Goal: Obtain resource: Download file/media

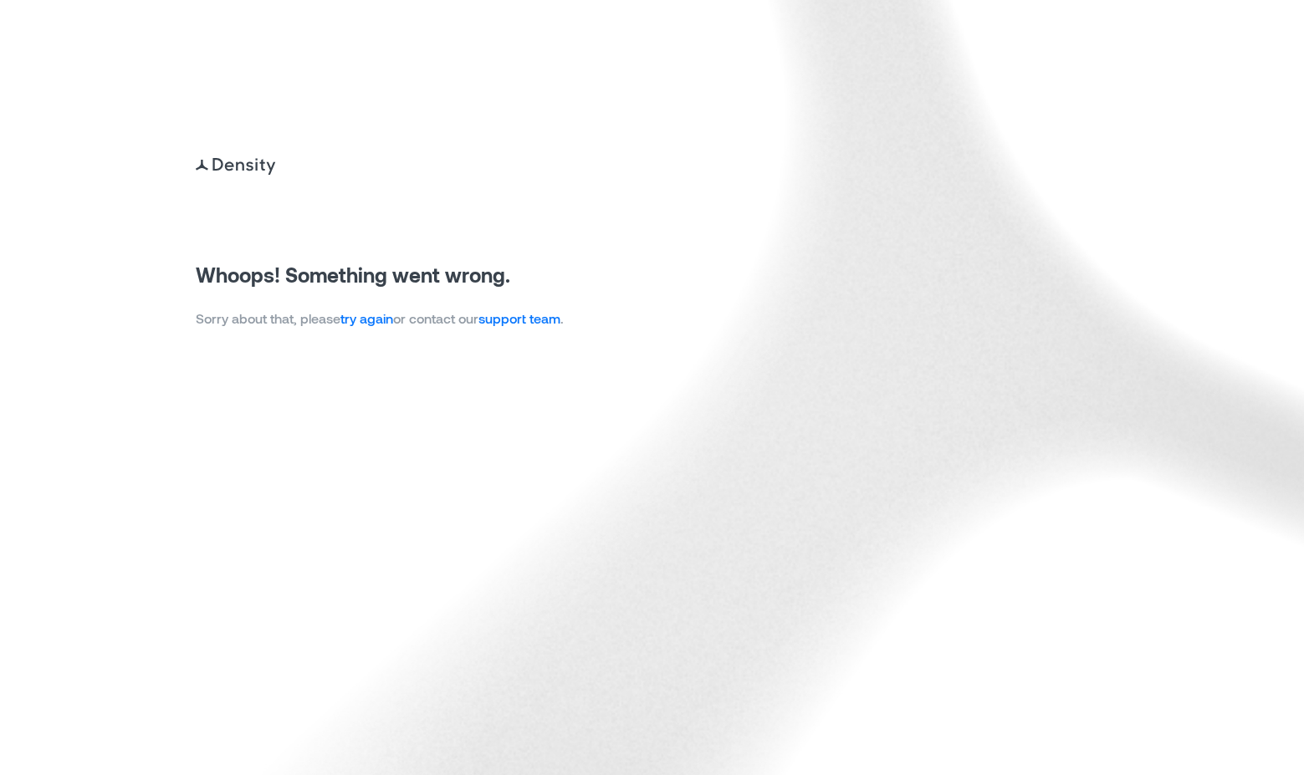
click at [376, 317] on link "try again" at bounding box center [366, 318] width 53 height 16
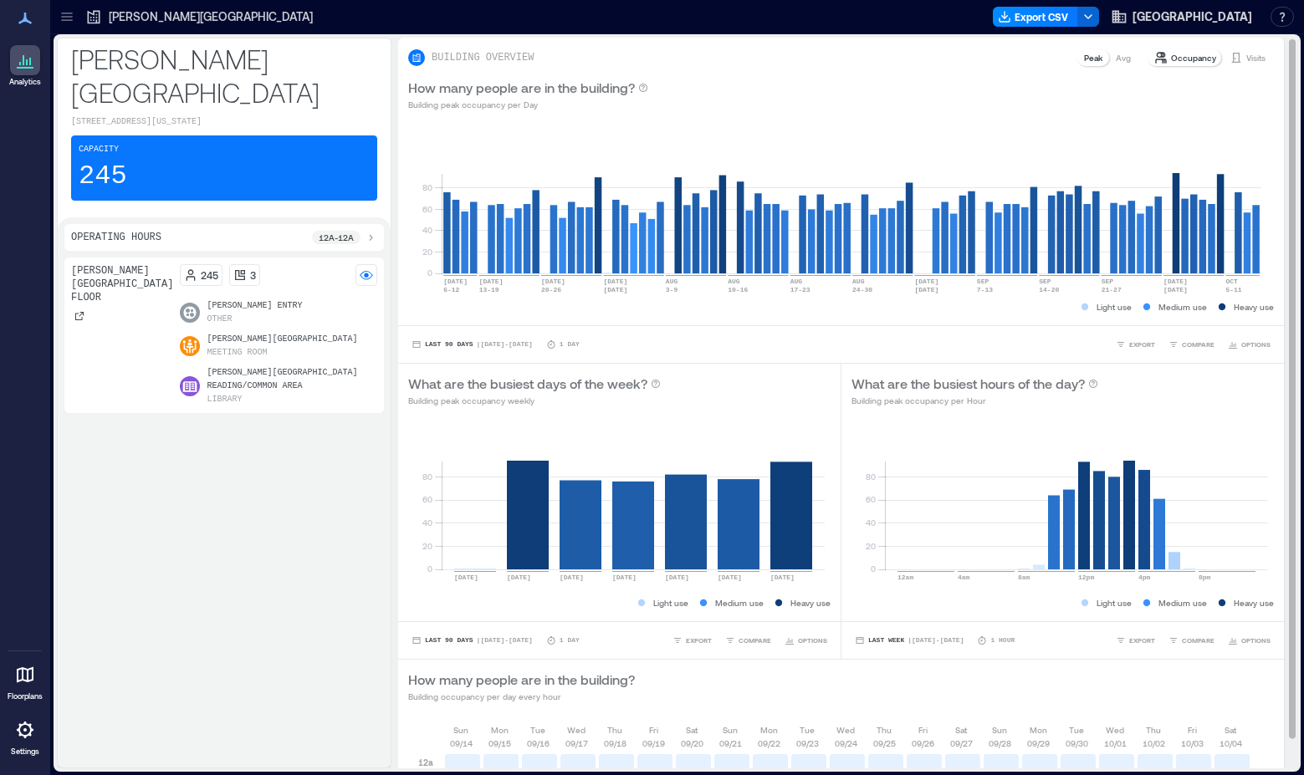
click at [1239, 48] on div "Occupancy Visits" at bounding box center [1210, 58] width 128 height 20
click at [1246, 56] on p "Visits" at bounding box center [1255, 57] width 19 height 13
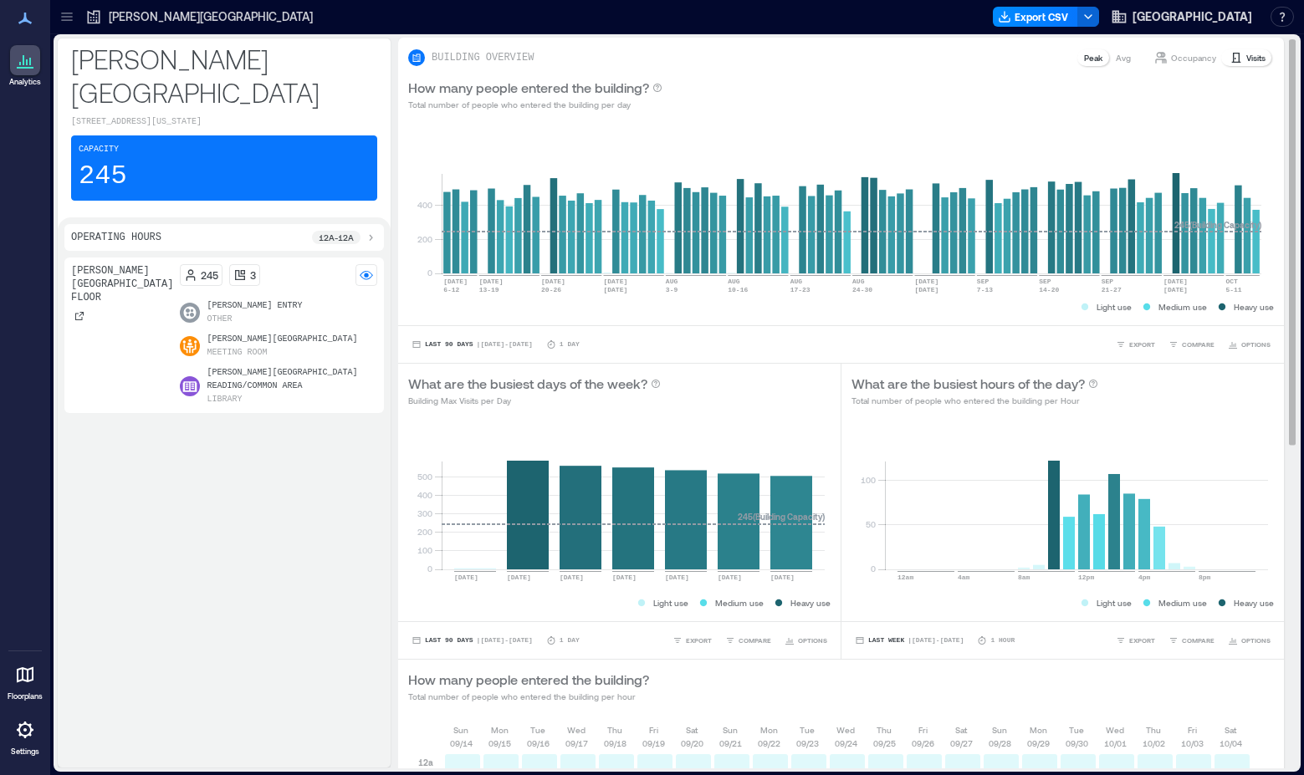
click at [1248, 56] on p "Visits" at bounding box center [1255, 57] width 19 height 13
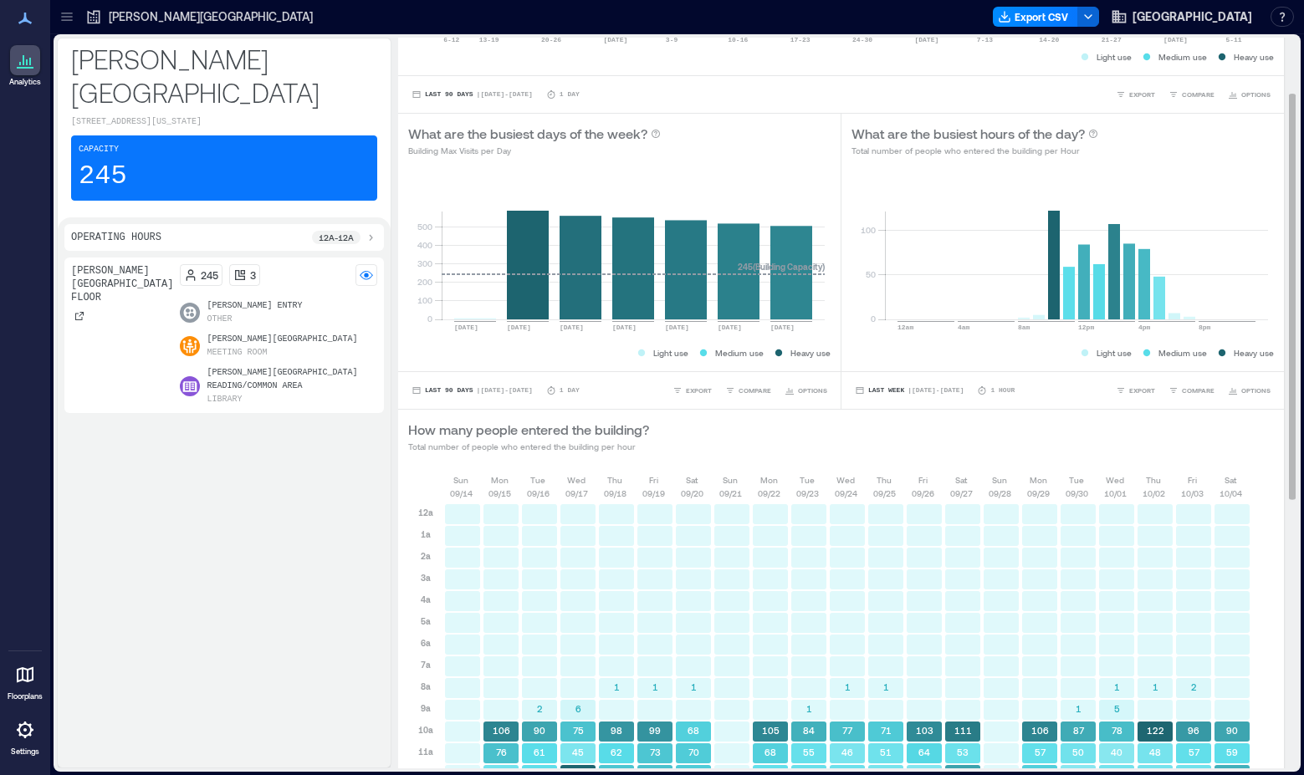
scroll to position [251, 0]
click at [1130, 388] on span "EXPORT" at bounding box center [1142, 390] width 26 height 10
drag, startPoint x: 1215, startPoint y: 453, endPoint x: 1234, endPoint y: 405, distance: 52.2
click at [1215, 451] on div "How many people entered the building? Total number of people who entered the bu…" at bounding box center [841, 436] width 886 height 54
click at [1129, 90] on span "EXPORT" at bounding box center [1142, 94] width 26 height 10
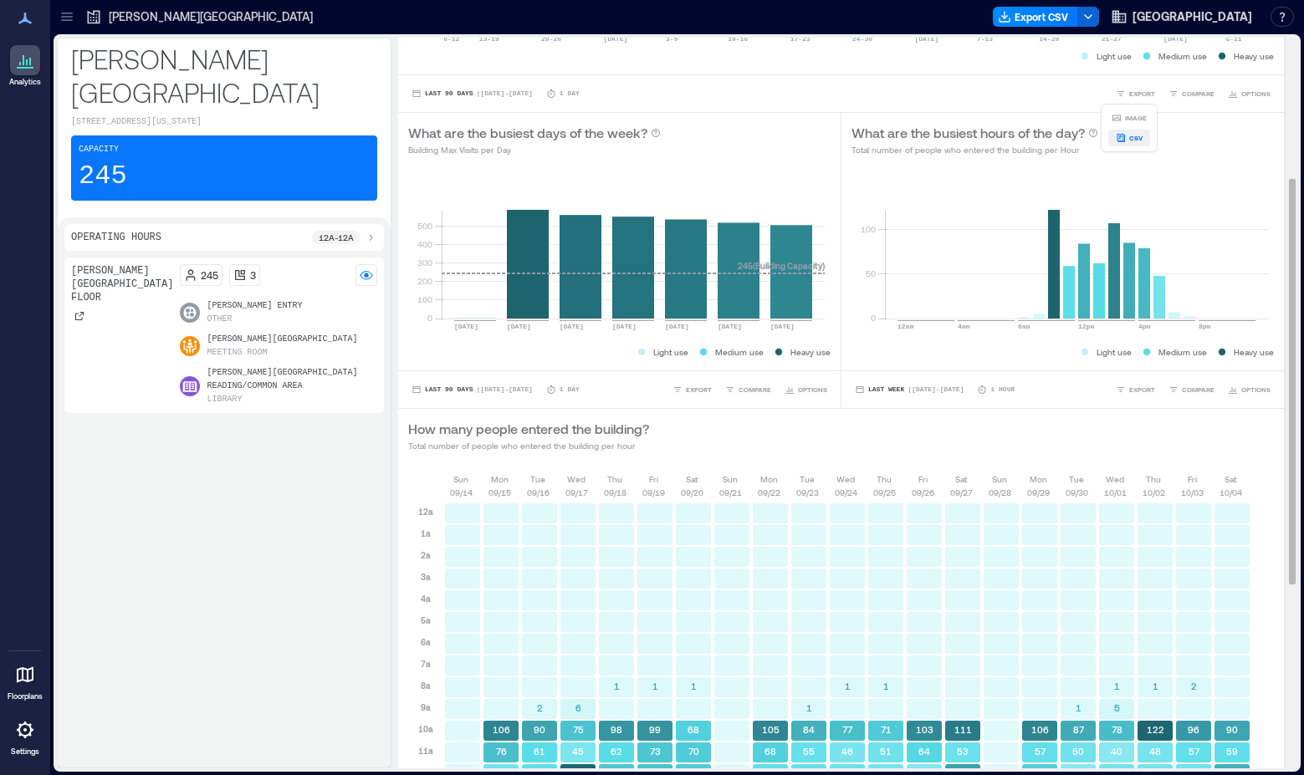
click at [1136, 136] on span "CSV" at bounding box center [1135, 138] width 13 height 10
click at [24, 60] on icon at bounding box center [24, 60] width 2 height 10
click at [166, 14] on p "Eckstrom-Columbus Library" at bounding box center [211, 16] width 204 height 17
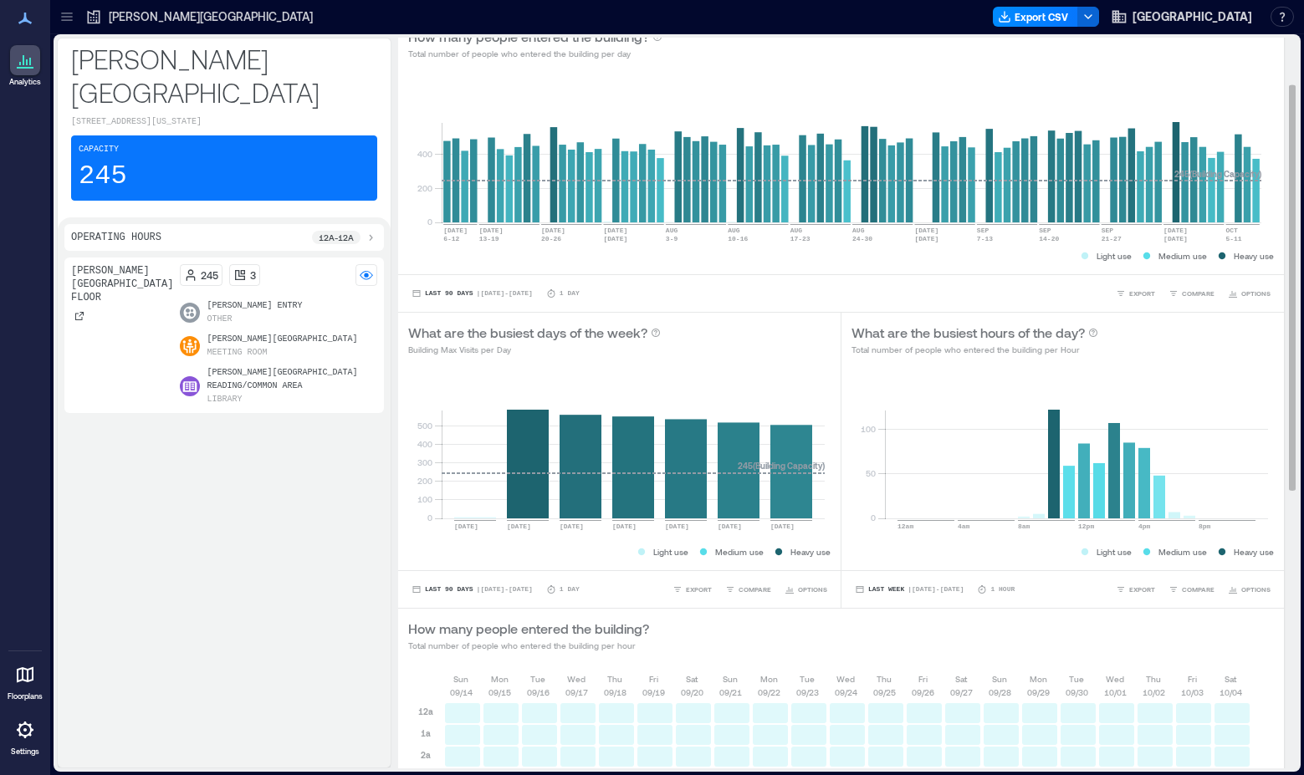
scroll to position [0, 0]
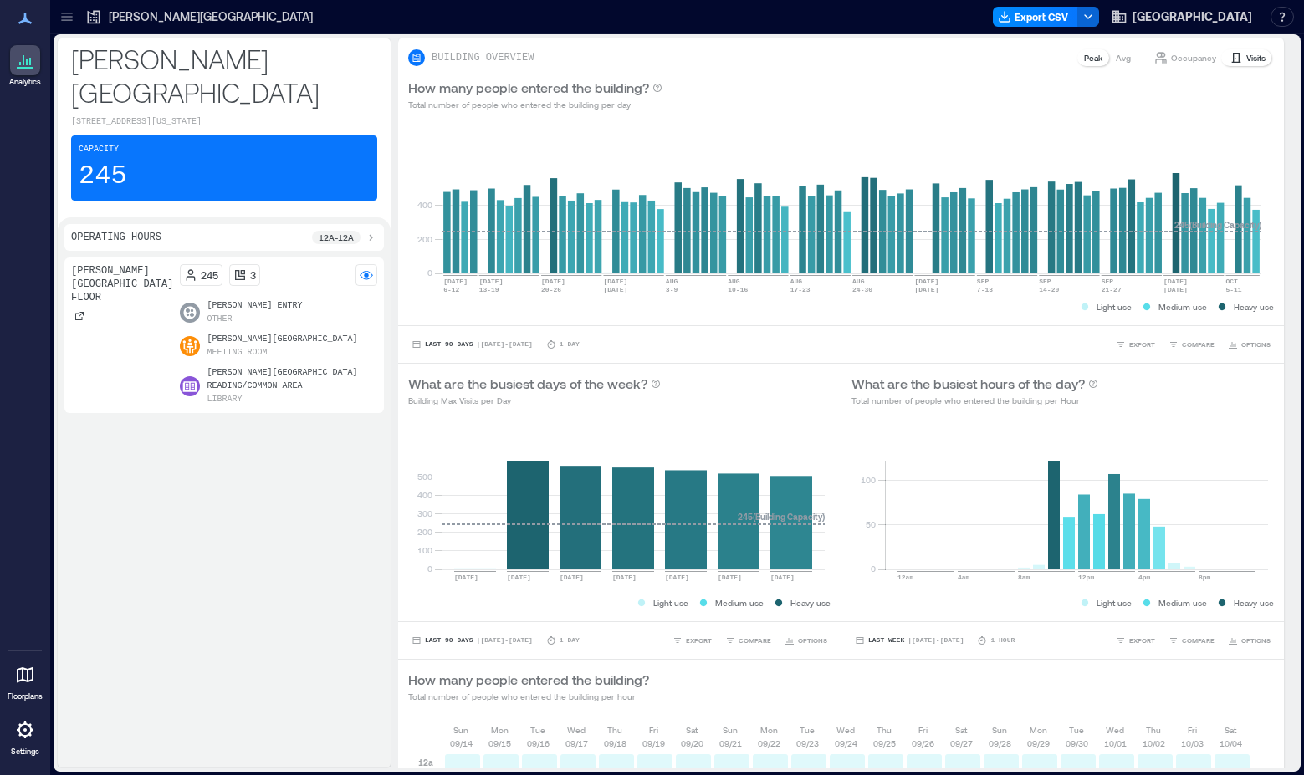
click at [28, 60] on icon at bounding box center [27, 62] width 2 height 6
click at [16, 52] on icon at bounding box center [25, 60] width 20 height 20
click at [28, 14] on icon at bounding box center [25, 18] width 20 height 20
click at [23, 13] on icon at bounding box center [25, 18] width 20 height 20
drag, startPoint x: 131, startPoint y: 16, endPoint x: 76, endPoint y: 16, distance: 55.2
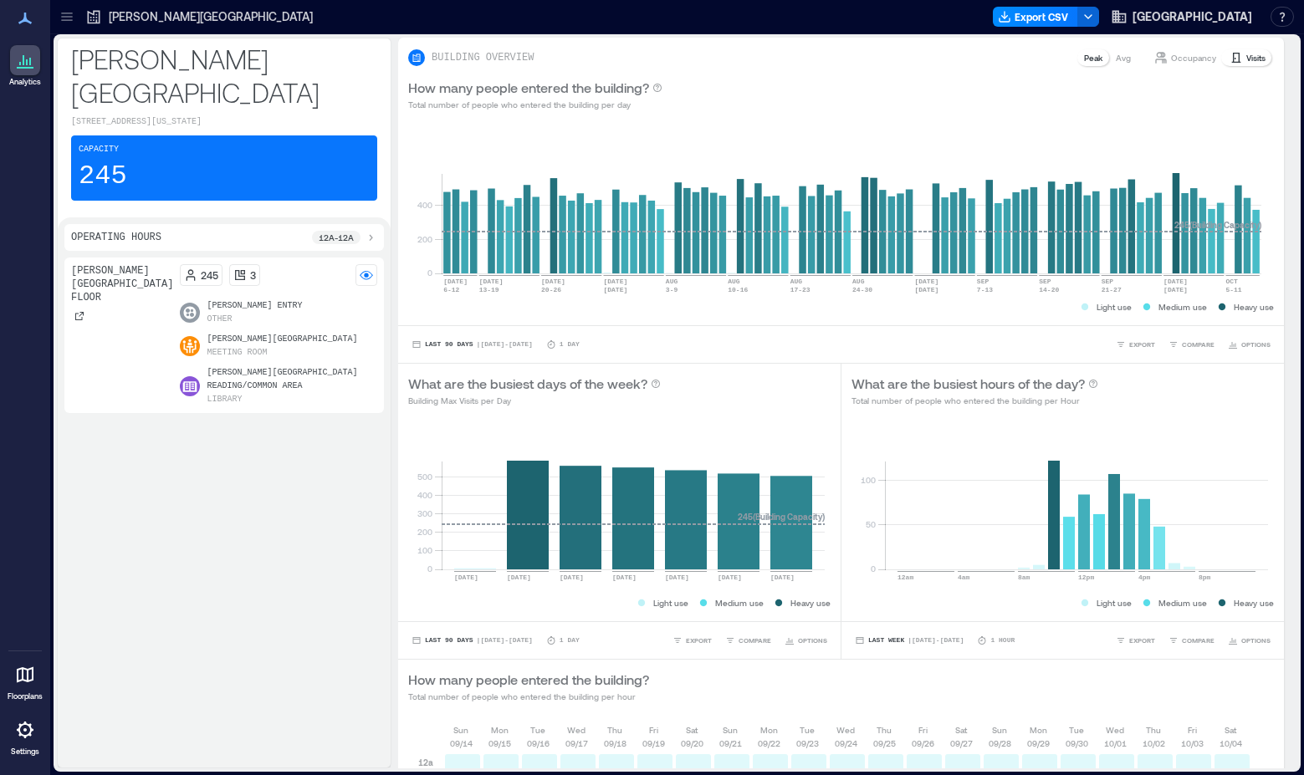
click at [130, 17] on p "Eckstrom-Columbus Library" at bounding box center [211, 16] width 204 height 17
click at [65, 12] on icon at bounding box center [67, 16] width 17 height 17
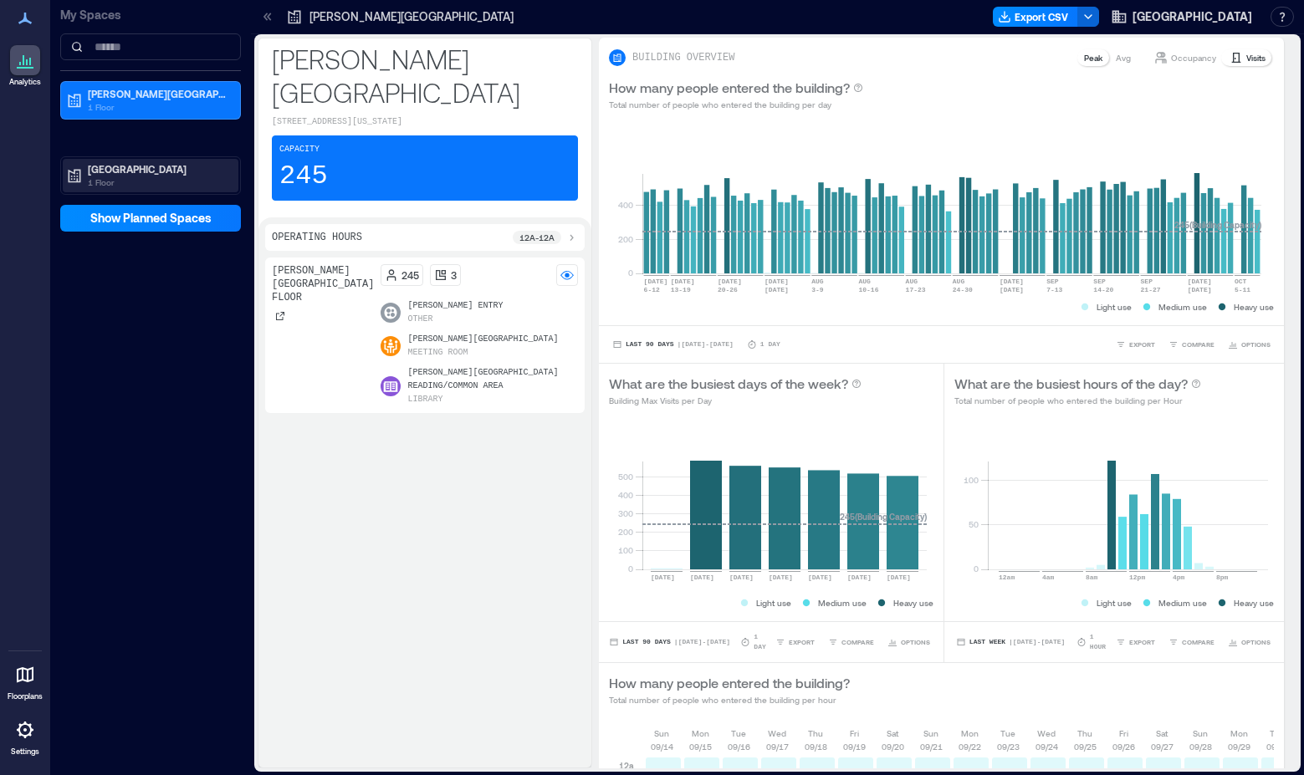
click at [99, 166] on p "Sahuarita Library" at bounding box center [158, 168] width 141 height 13
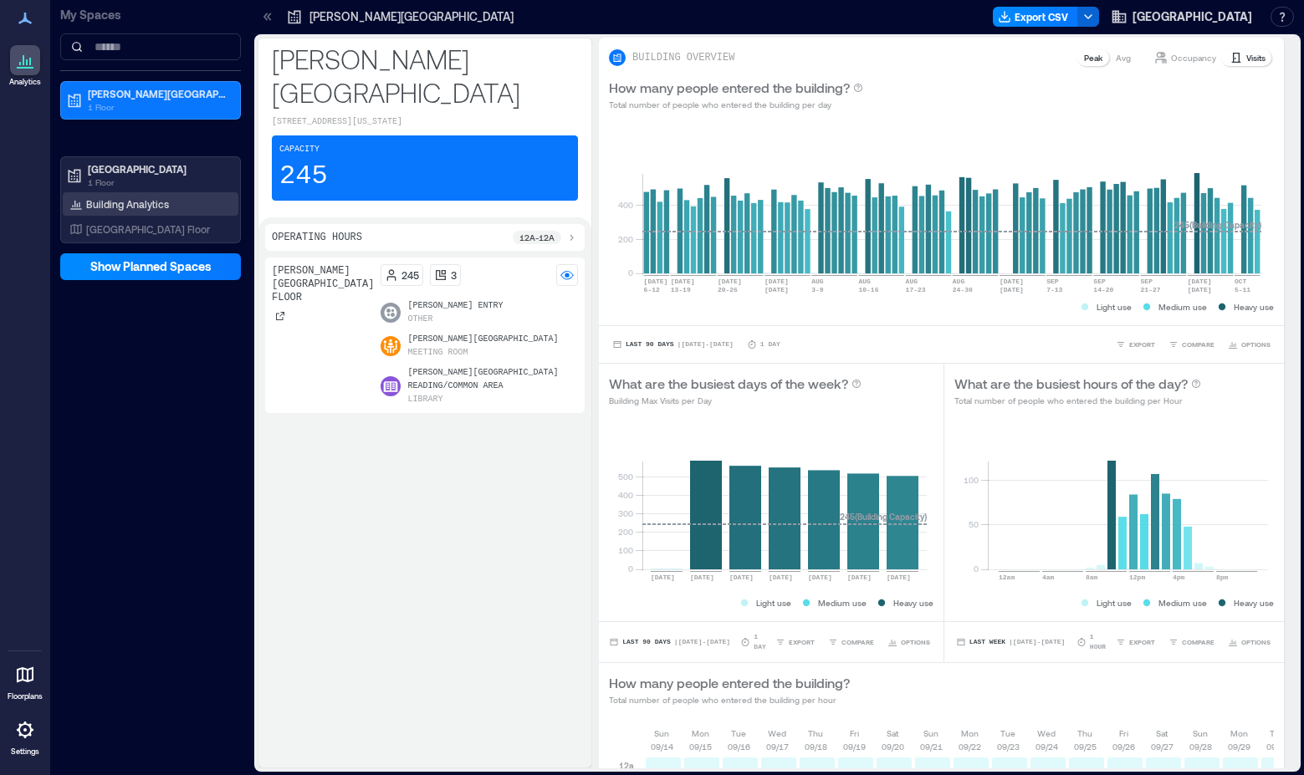
click at [128, 203] on p "Building Analytics" at bounding box center [127, 203] width 83 height 13
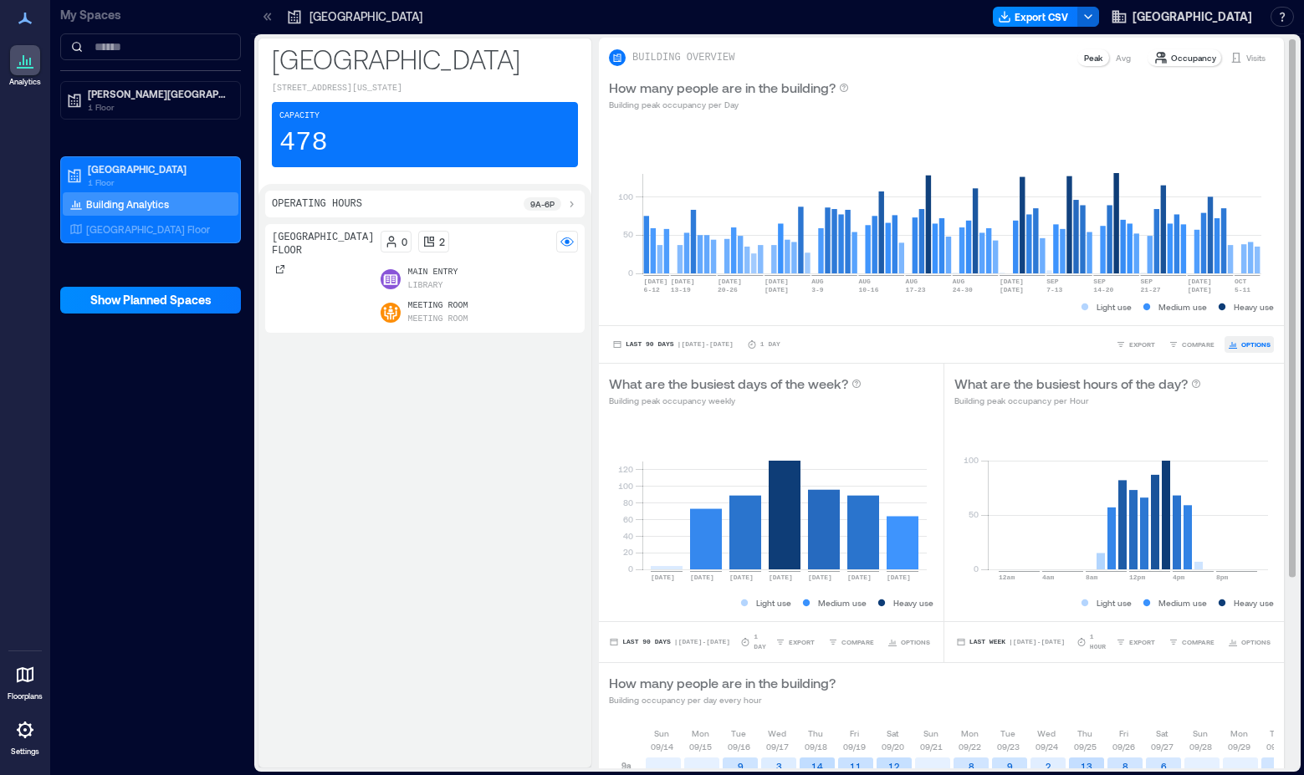
click at [1241, 340] on span "OPTIONS" at bounding box center [1255, 345] width 29 height 10
click at [1015, 314] on div "Light use Medium use Heavy use" at bounding box center [941, 307] width 665 height 17
click at [1246, 52] on p "Visits" at bounding box center [1255, 57] width 19 height 13
